Goal: Navigation & Orientation: Find specific page/section

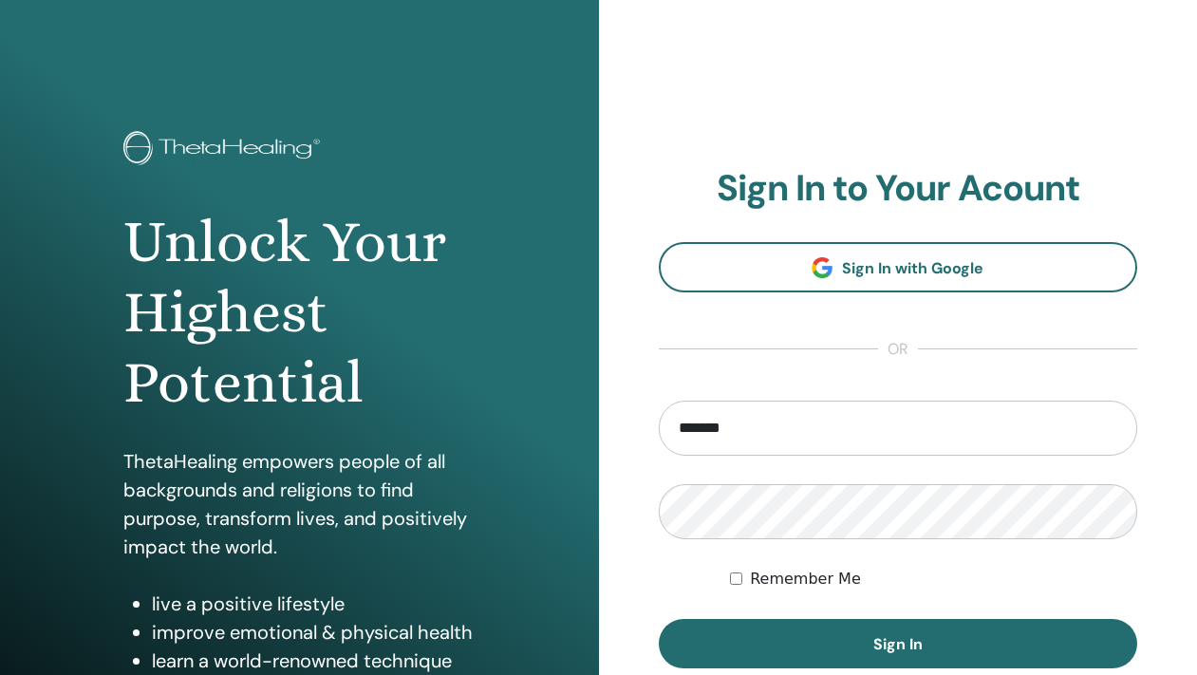
type input "**********"
click at [659, 619] on button "Sign In" at bounding box center [899, 643] width 480 height 49
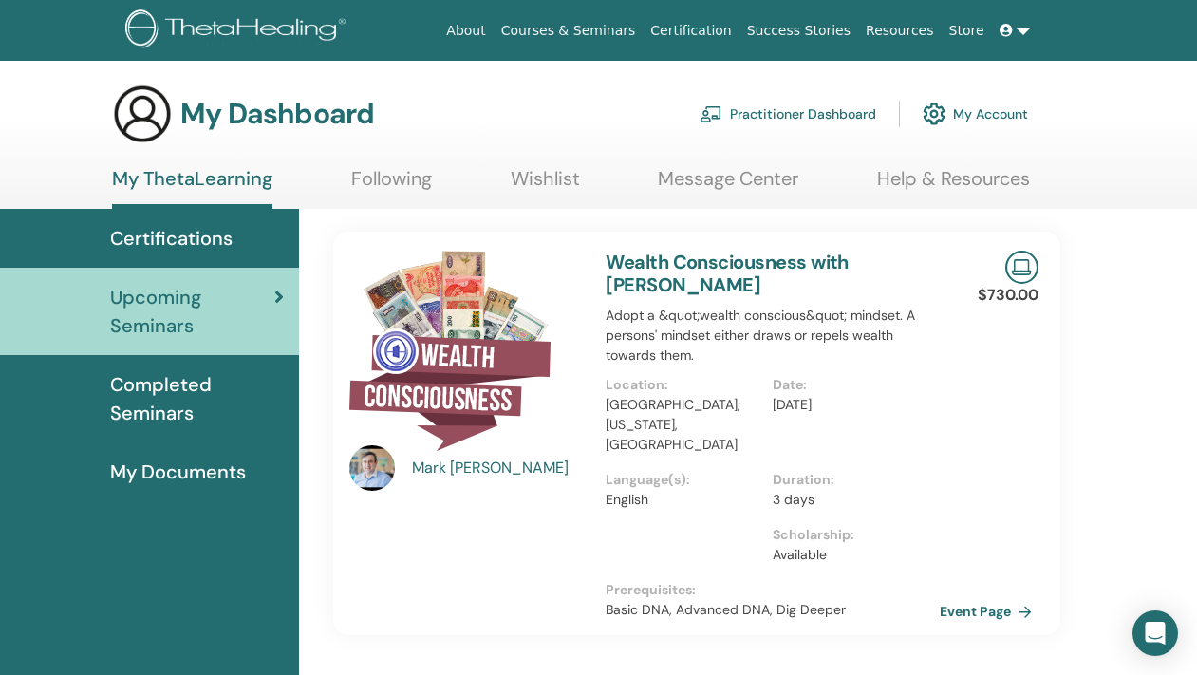
click at [678, 175] on link "Message Center" at bounding box center [728, 185] width 141 height 37
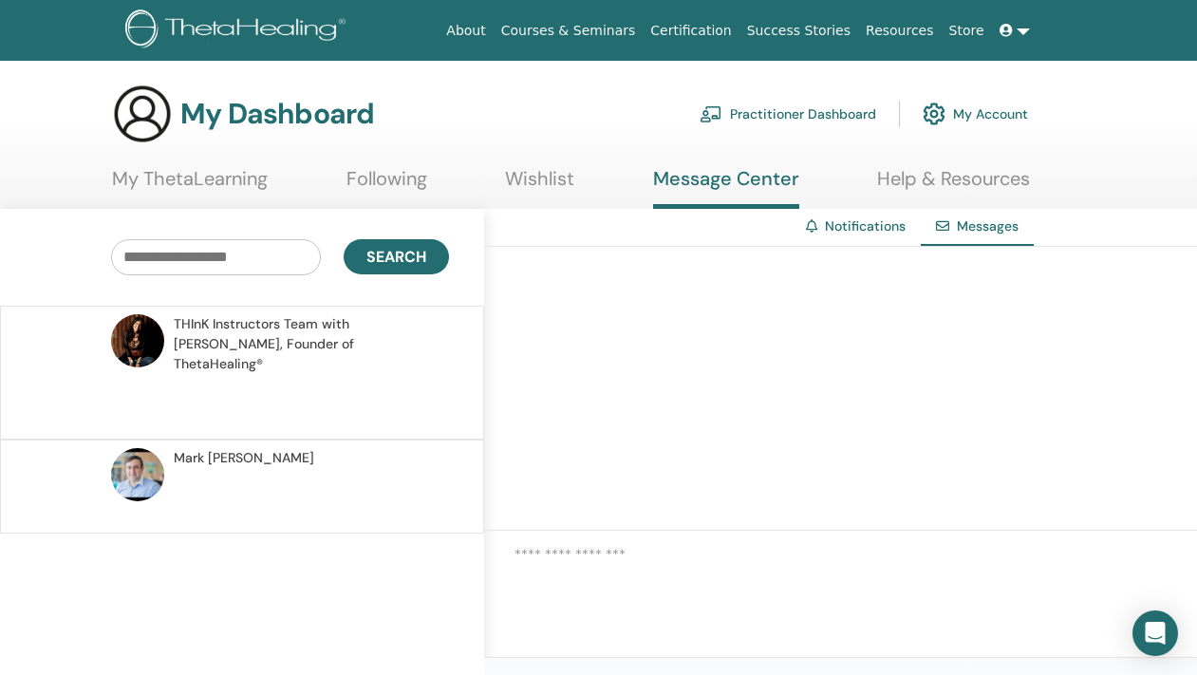
click at [312, 329] on span "THInK Instructors Team with Vianna Stibal, Founder of ThetaHealing®" at bounding box center [309, 344] width 270 height 60
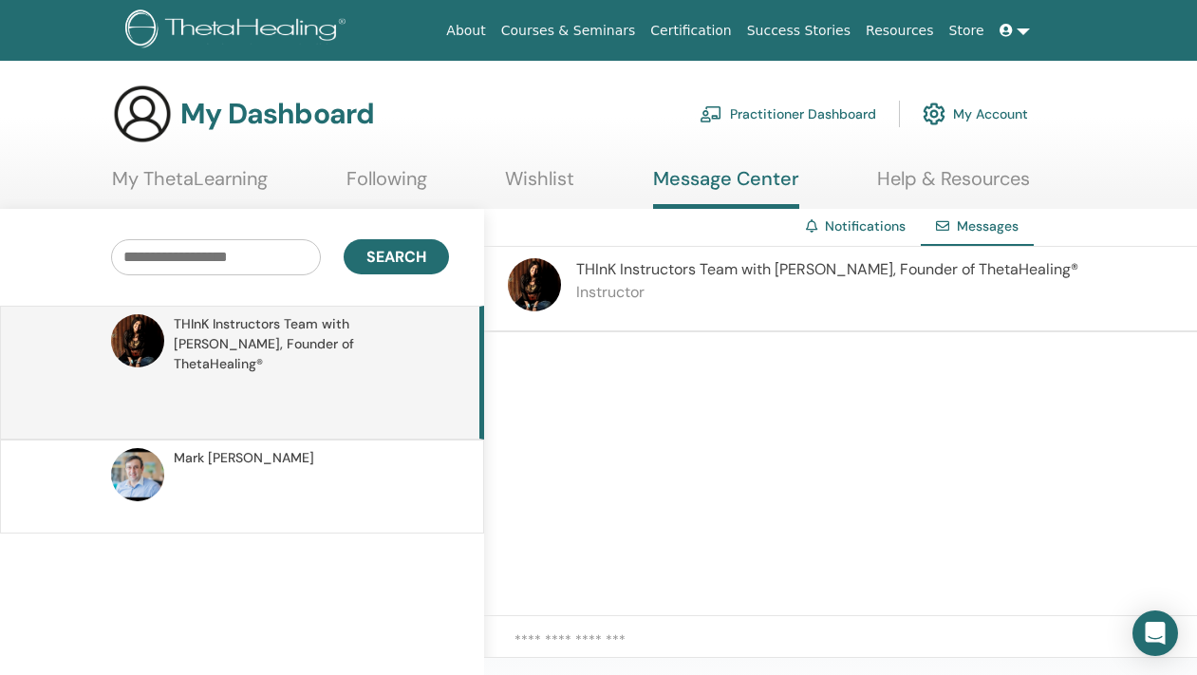
click at [197, 177] on link "My ThetaLearning" at bounding box center [190, 185] width 156 height 37
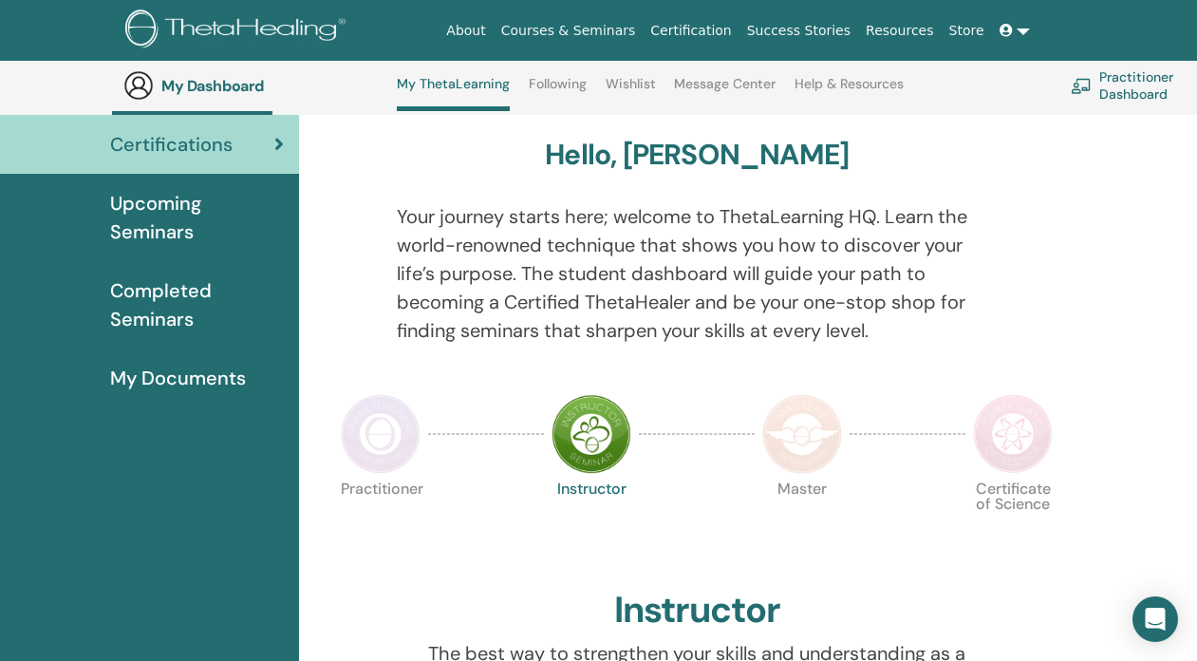
scroll to position [140, 0]
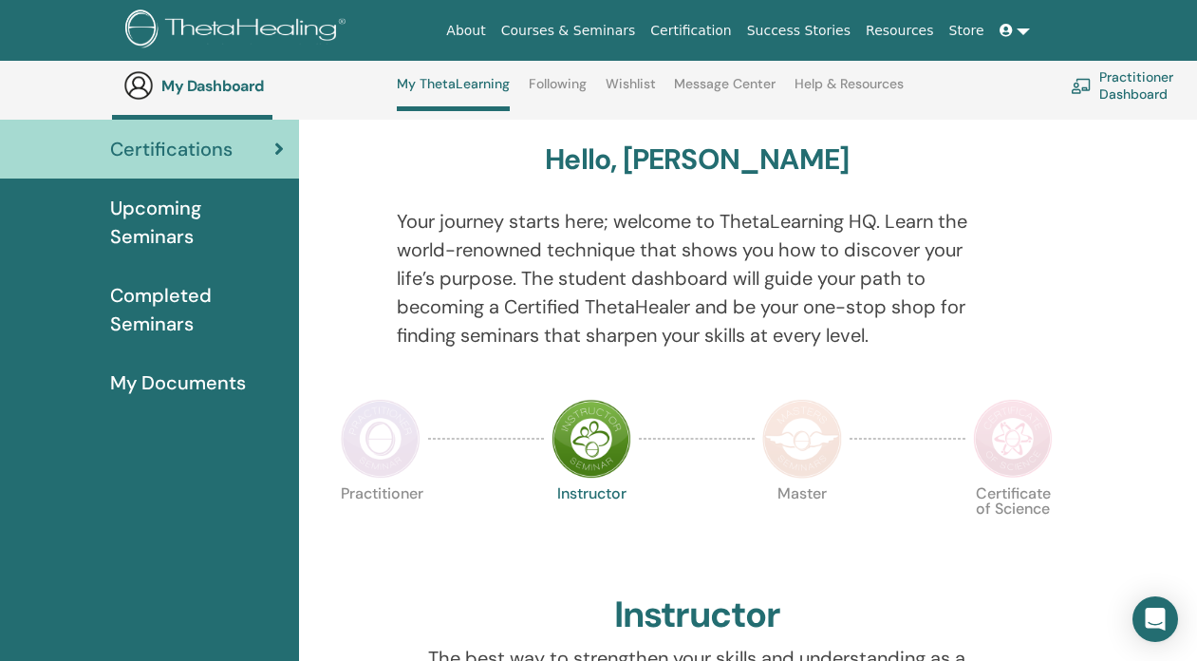
click at [132, 322] on span "Completed Seminars" at bounding box center [197, 309] width 174 height 57
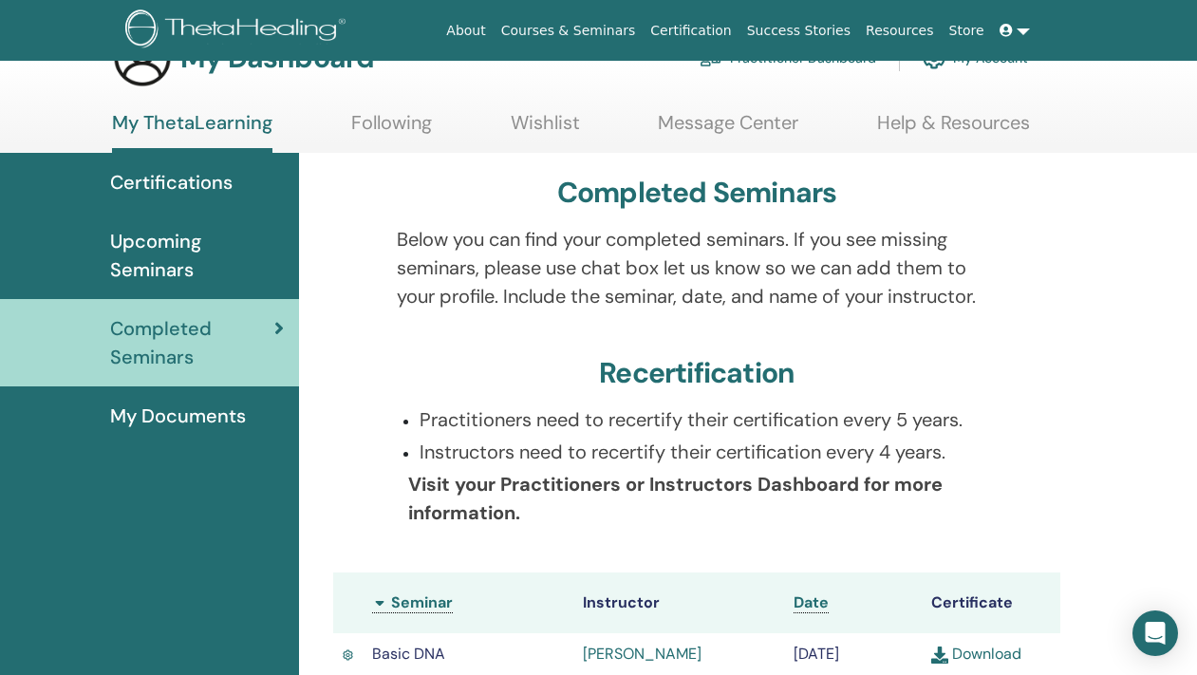
scroll to position [46, 0]
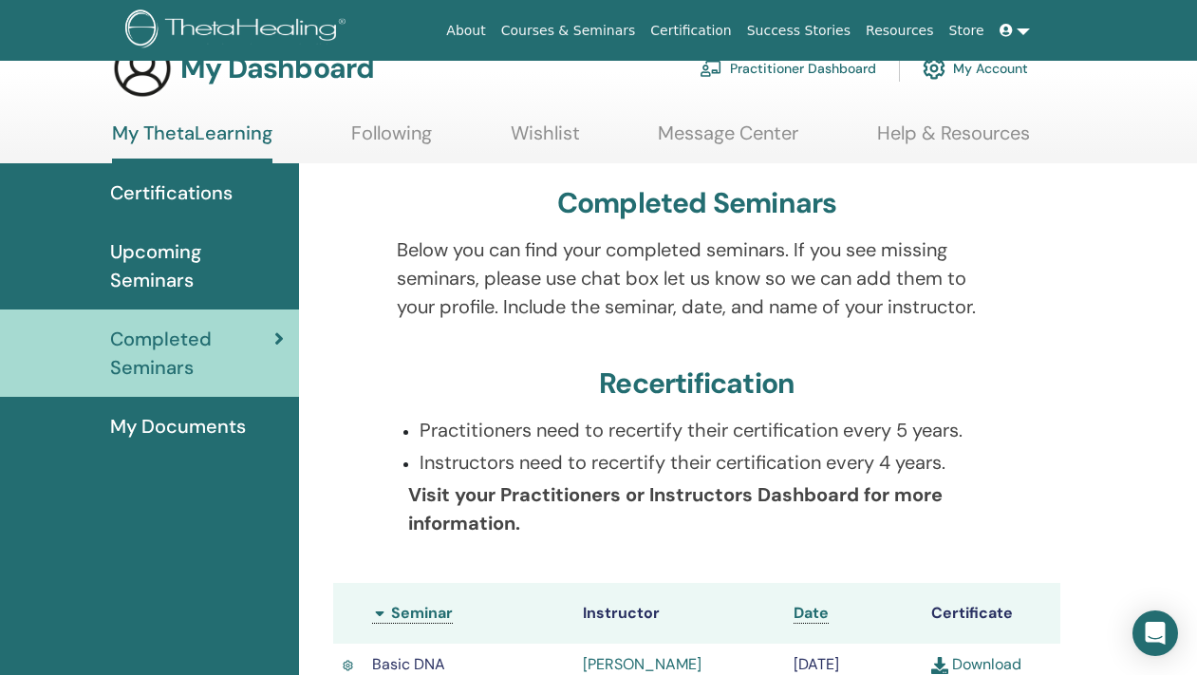
click at [178, 423] on span "My Documents" at bounding box center [178, 426] width 136 height 28
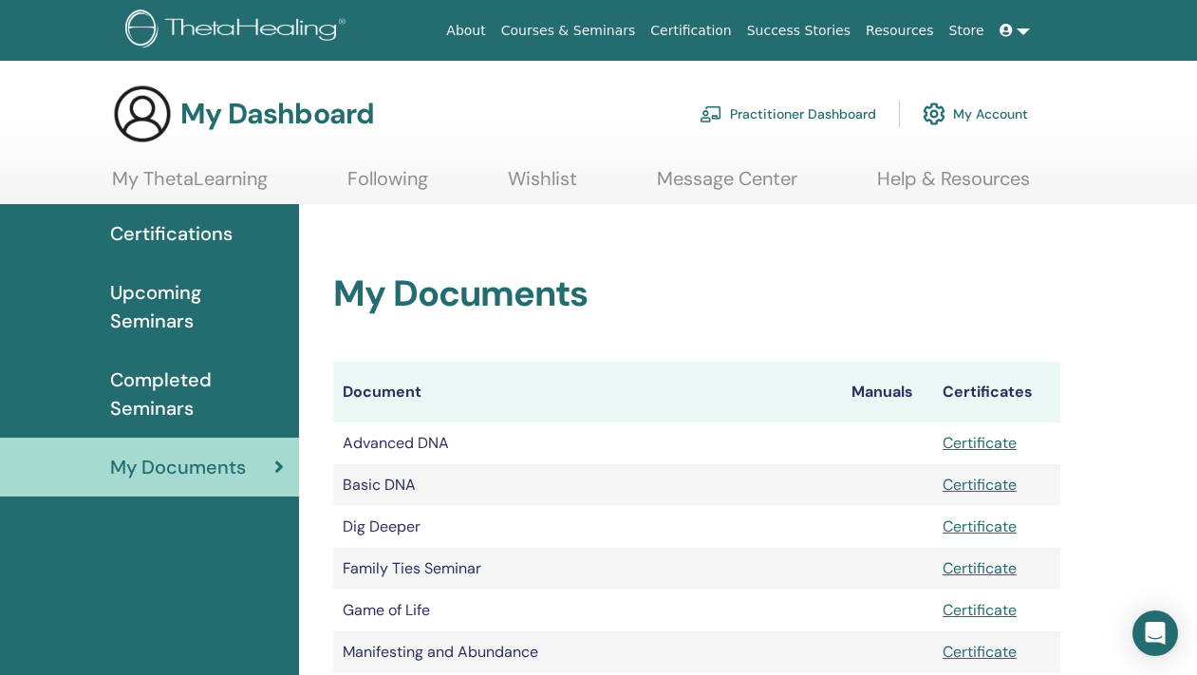
click at [148, 176] on link "My ThetaLearning" at bounding box center [190, 185] width 156 height 37
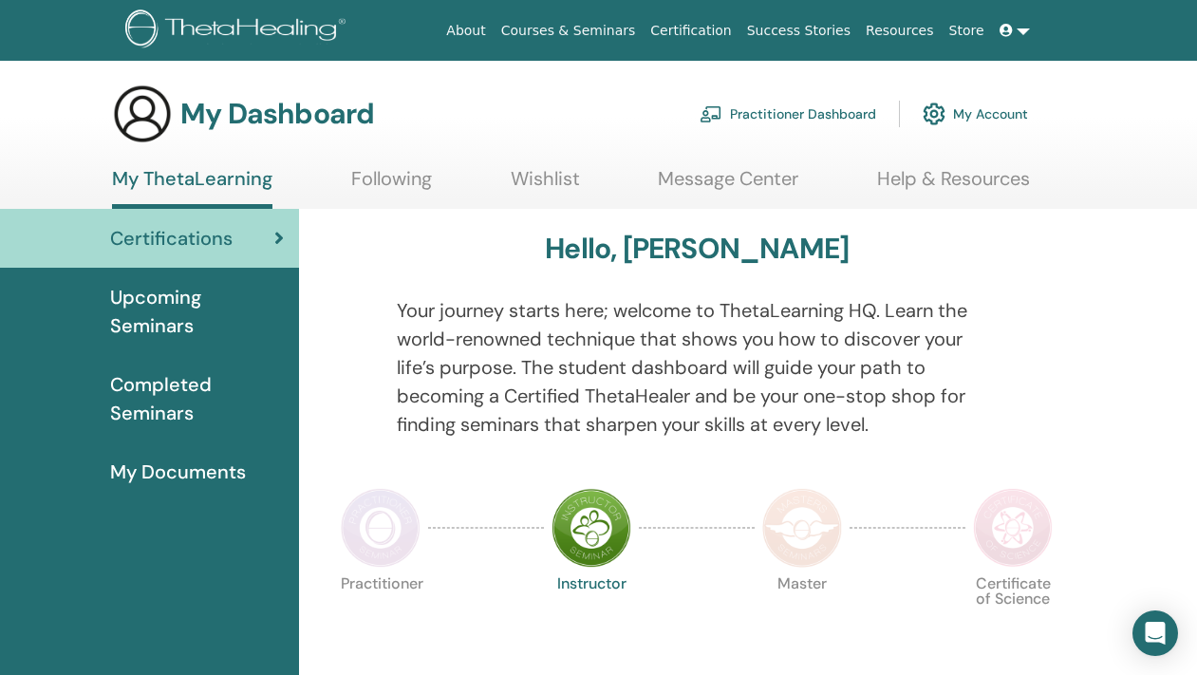
click at [142, 302] on span "Upcoming Seminars" at bounding box center [197, 311] width 174 height 57
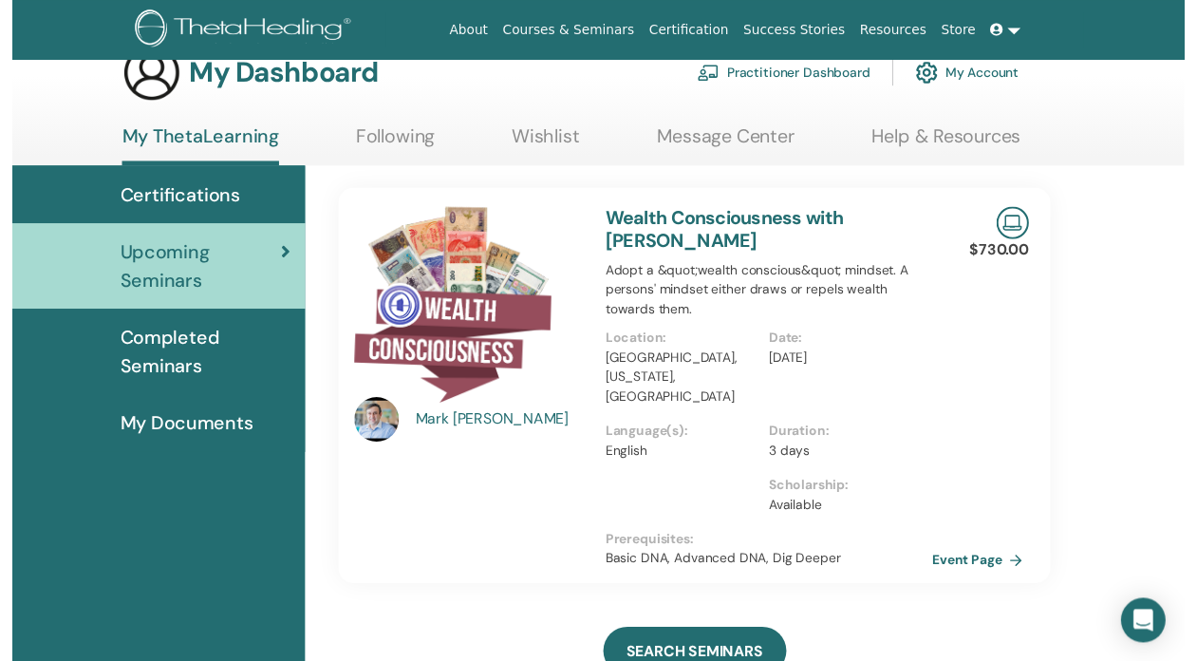
scroll to position [192, 0]
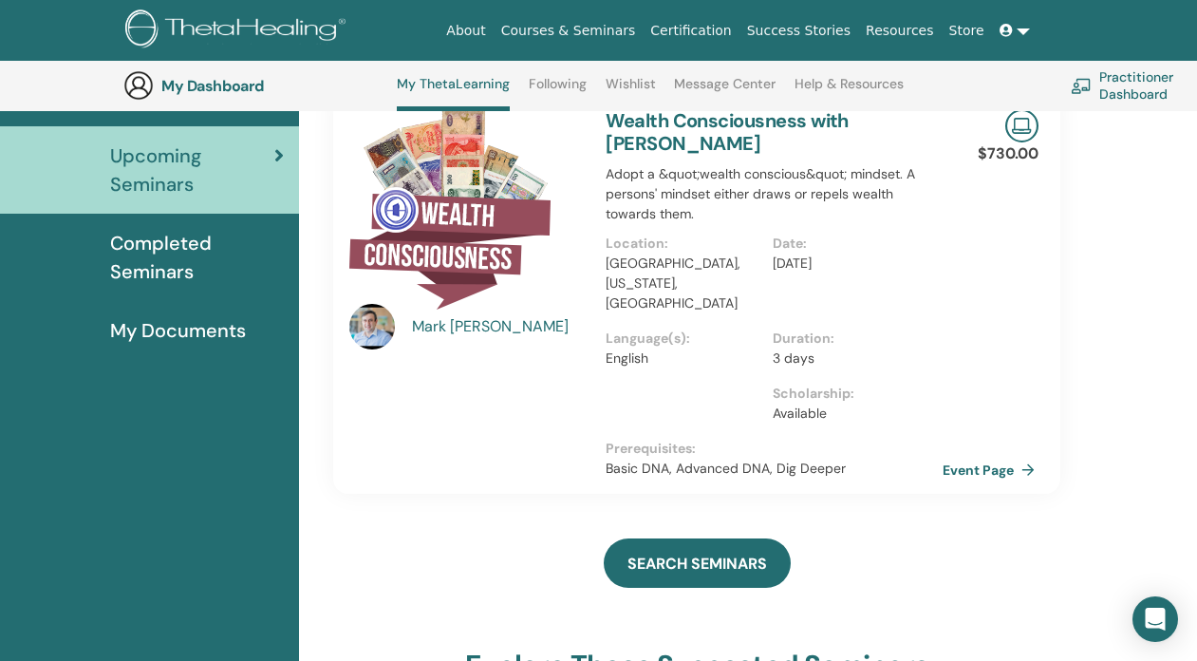
click at [993, 467] on link "Event Page" at bounding box center [993, 470] width 100 height 28
